Goal: Transaction & Acquisition: Purchase product/service

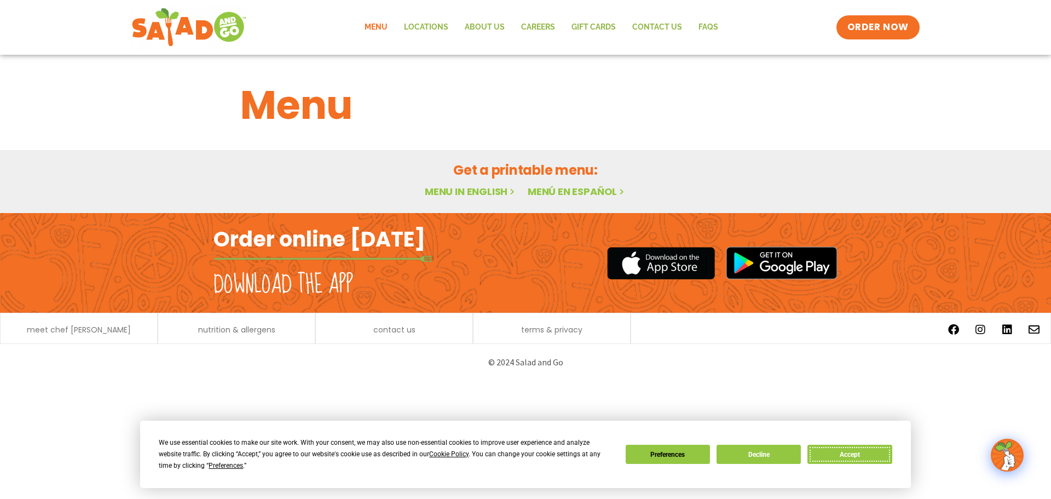
click at [830, 451] on button "Accept" at bounding box center [849, 453] width 84 height 19
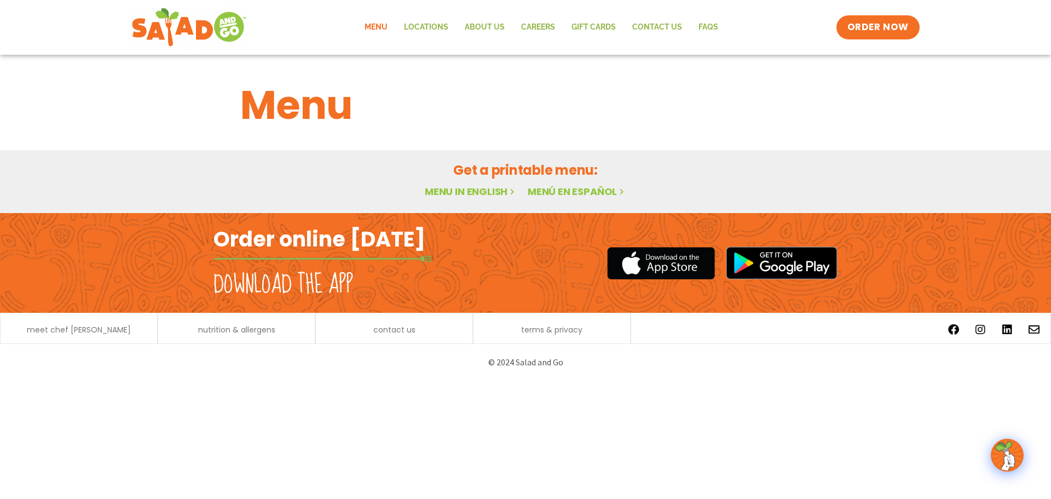
click at [127, 327] on div "meet chef [PERSON_NAME]" at bounding box center [79, 329] width 146 height 11
click at [86, 328] on span "meet chef [PERSON_NAME]" at bounding box center [79, 330] width 104 height 8
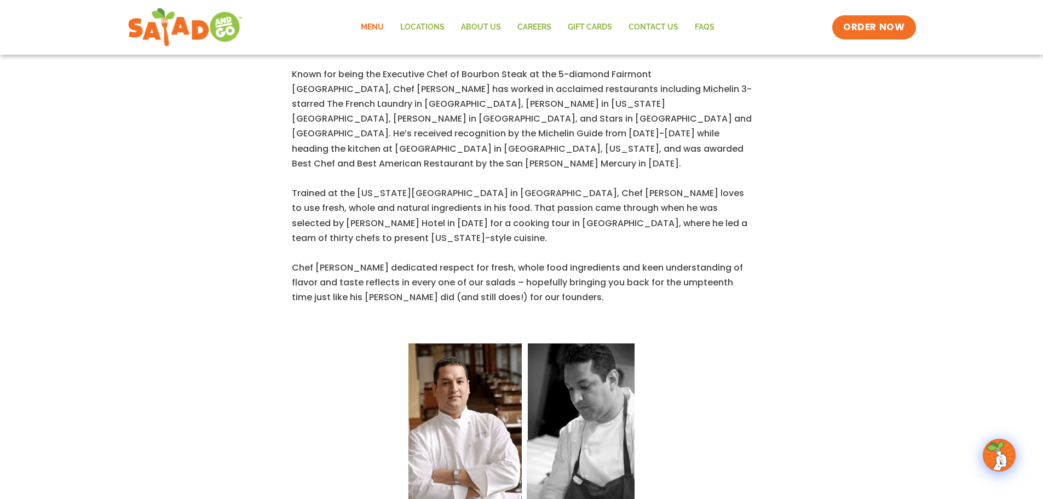
scroll to position [474, 0]
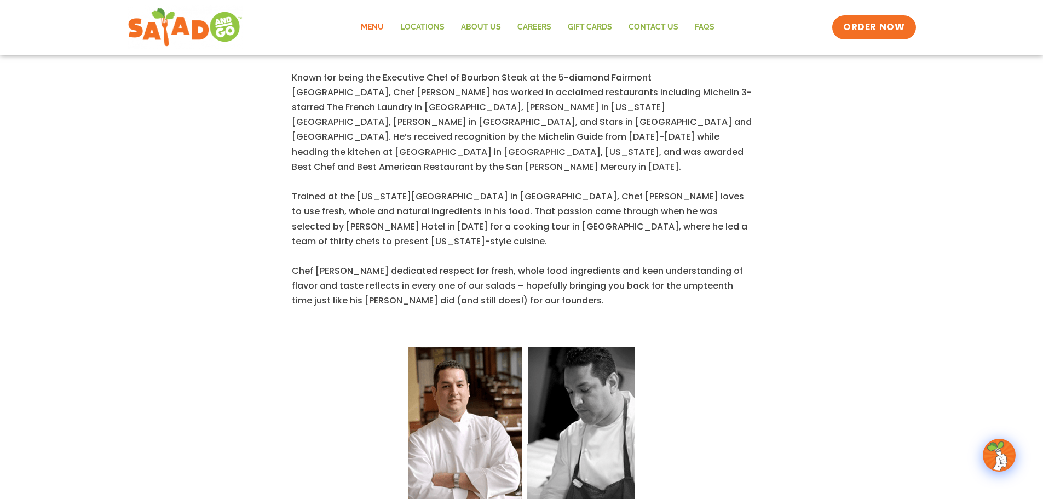
click at [381, 24] on link "Menu" at bounding box center [371, 27] width 39 height 25
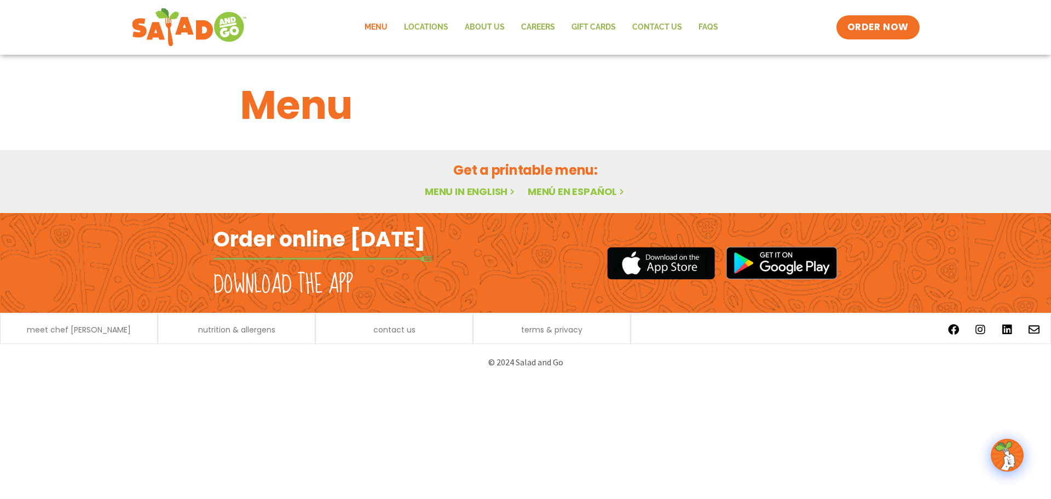
click at [520, 373] on div "© 2024 Salad and Go" at bounding box center [525, 362] width 624 height 26
click at [454, 194] on link "Menu in English" at bounding box center [471, 191] width 92 height 14
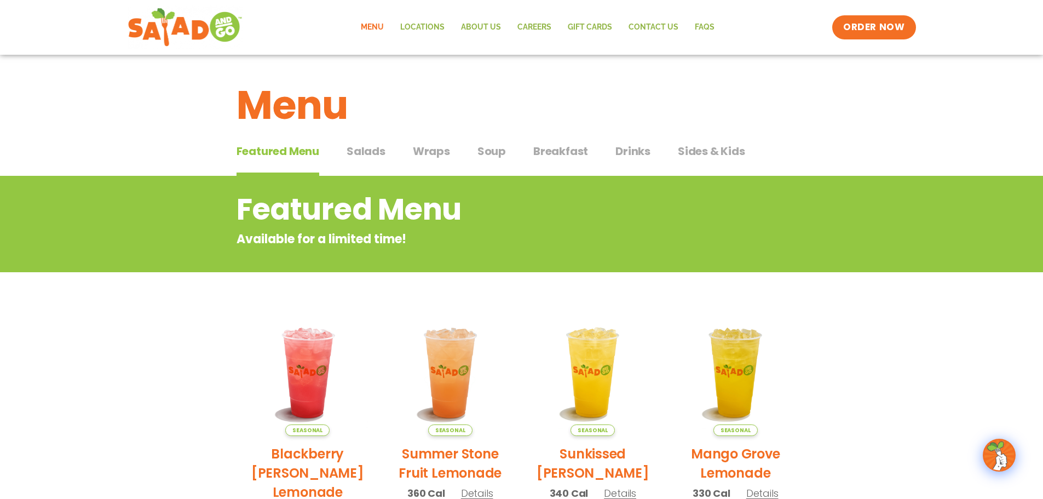
click at [917, 144] on div "Featured Menu Featured Menu Salads Salads Wraps Wraps Soup Soup Breakfast Break…" at bounding box center [521, 157] width 1043 height 37
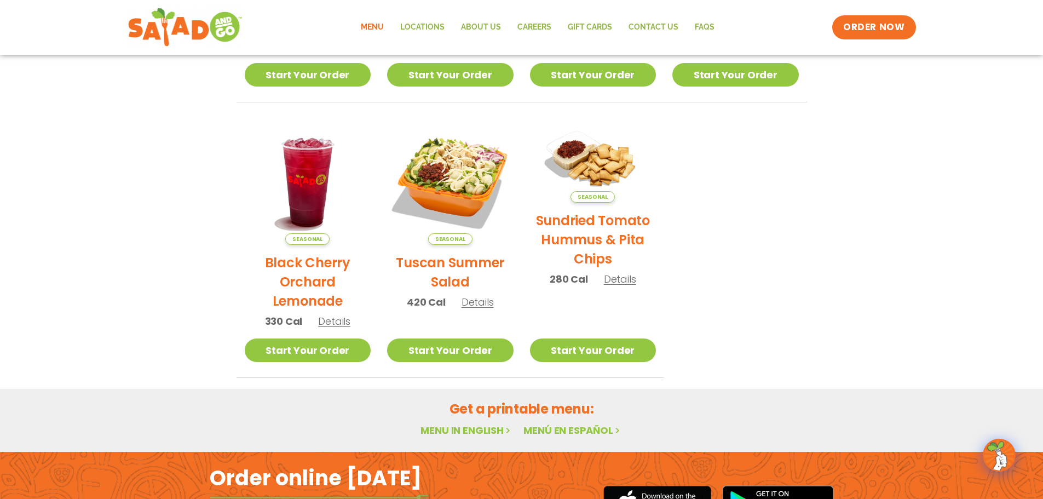
scroll to position [474, 0]
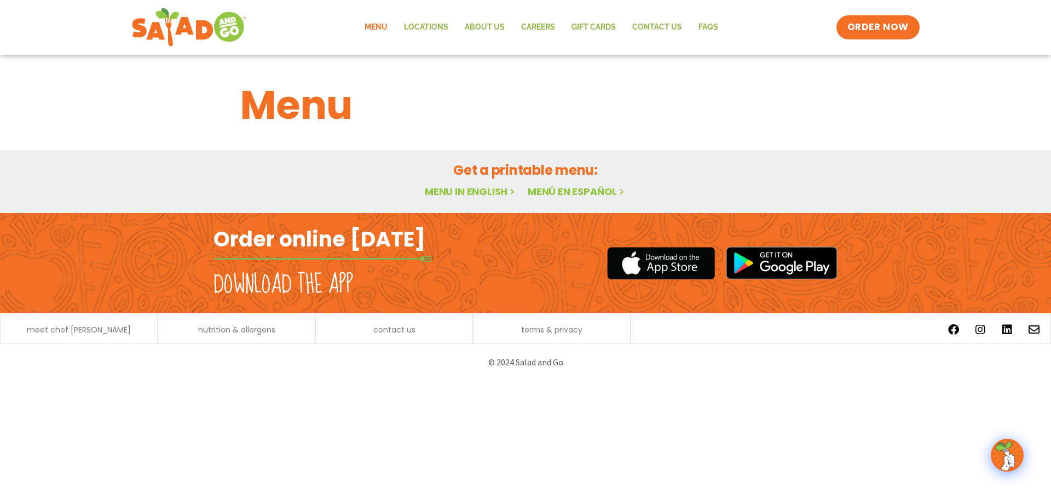
click at [1006, 456] on img at bounding box center [1007, 454] width 31 height 31
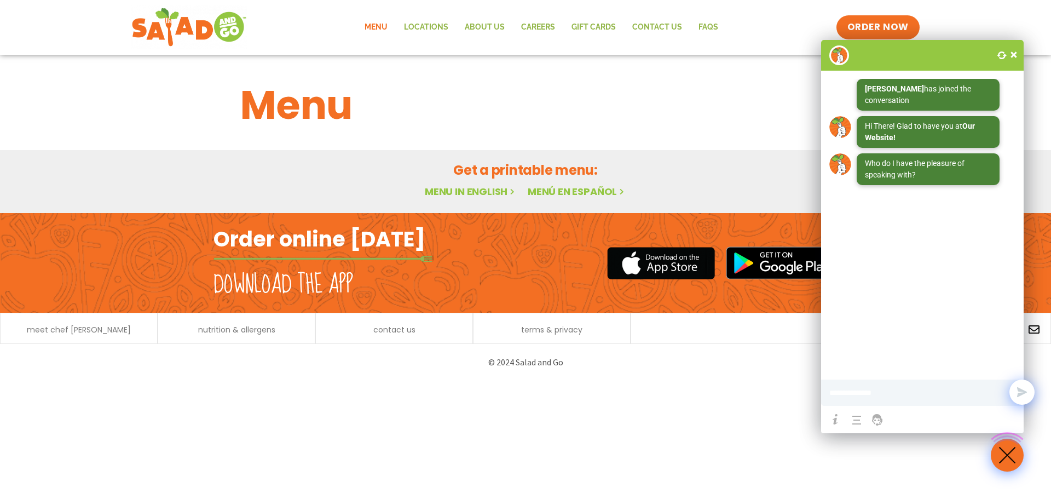
click at [1013, 54] on span at bounding box center [1013, 54] width 11 height 11
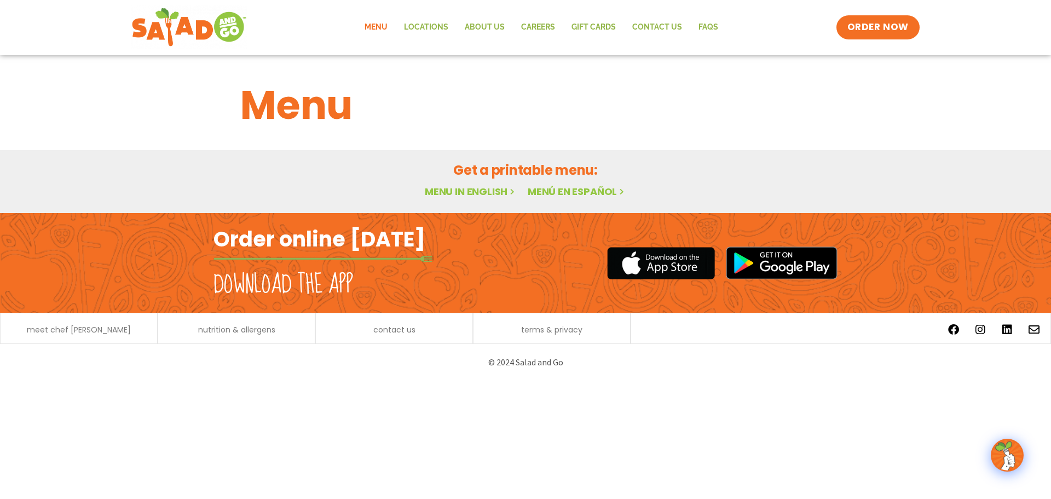
click at [279, 247] on h2 "Order online [DATE]" at bounding box center [319, 238] width 212 height 27
click at [291, 279] on h2 "Download the app" at bounding box center [283, 284] width 140 height 31
click at [281, 336] on div "nutrition & allergens" at bounding box center [237, 327] width 158 height 31
click at [378, 331] on span "contact us" at bounding box center [394, 330] width 42 height 8
click at [542, 326] on span "terms & privacy" at bounding box center [551, 330] width 61 height 8
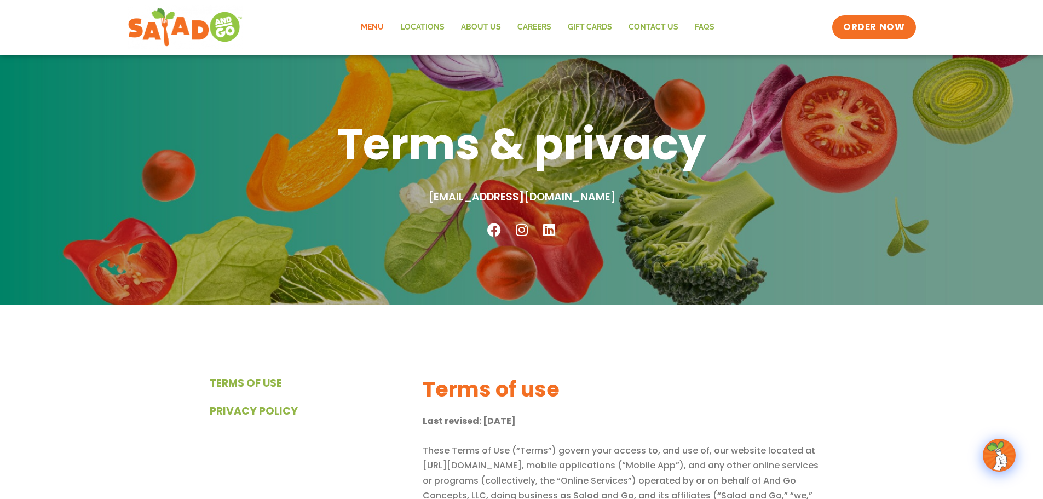
click at [388, 23] on link "Menu" at bounding box center [371, 27] width 39 height 25
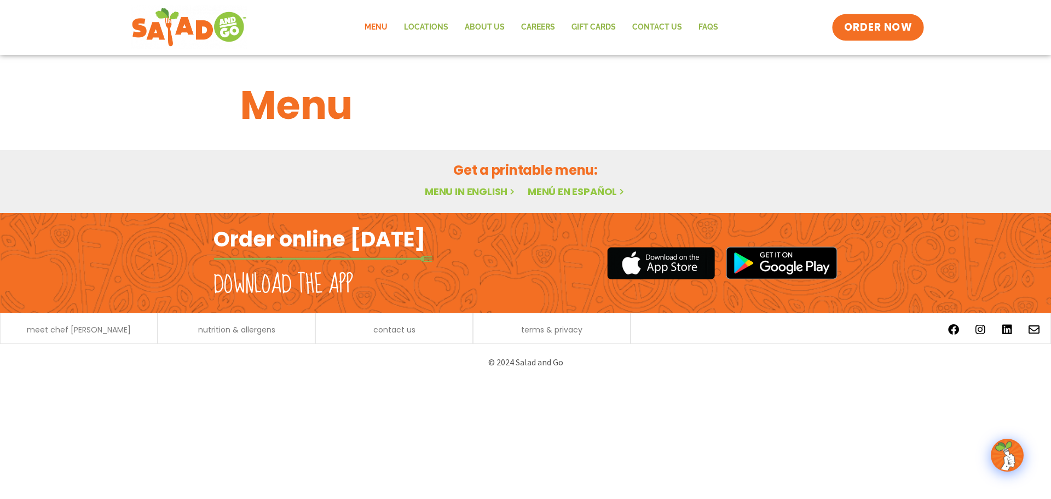
click at [869, 21] on span "ORDER NOW" at bounding box center [878, 27] width 68 height 14
